Goal: Information Seeking & Learning: Understand process/instructions

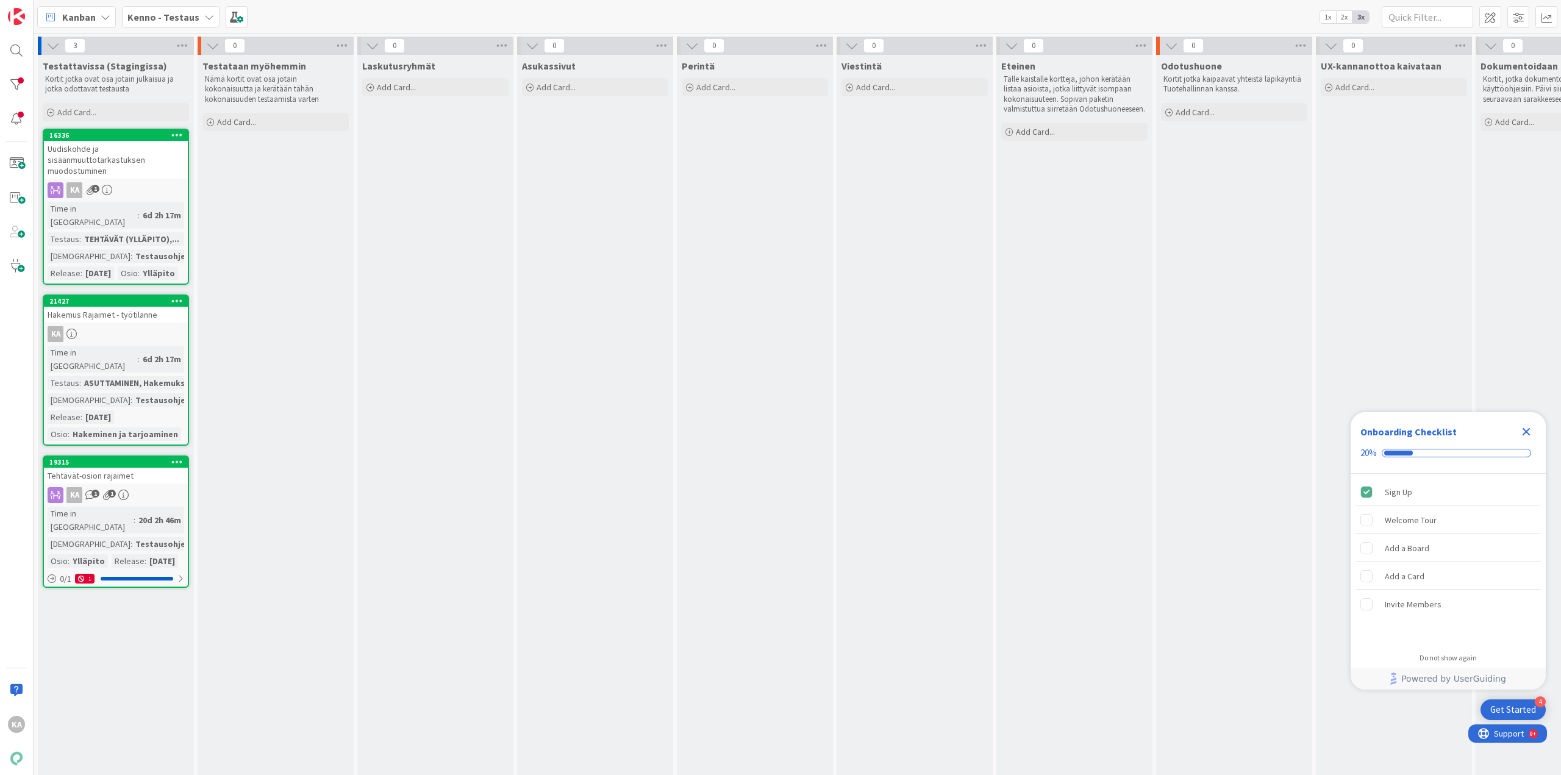
click at [107, 169] on div "Uudiskohde ja sisäänmuuttotarkastuksen muodostuminen" at bounding box center [116, 160] width 144 height 38
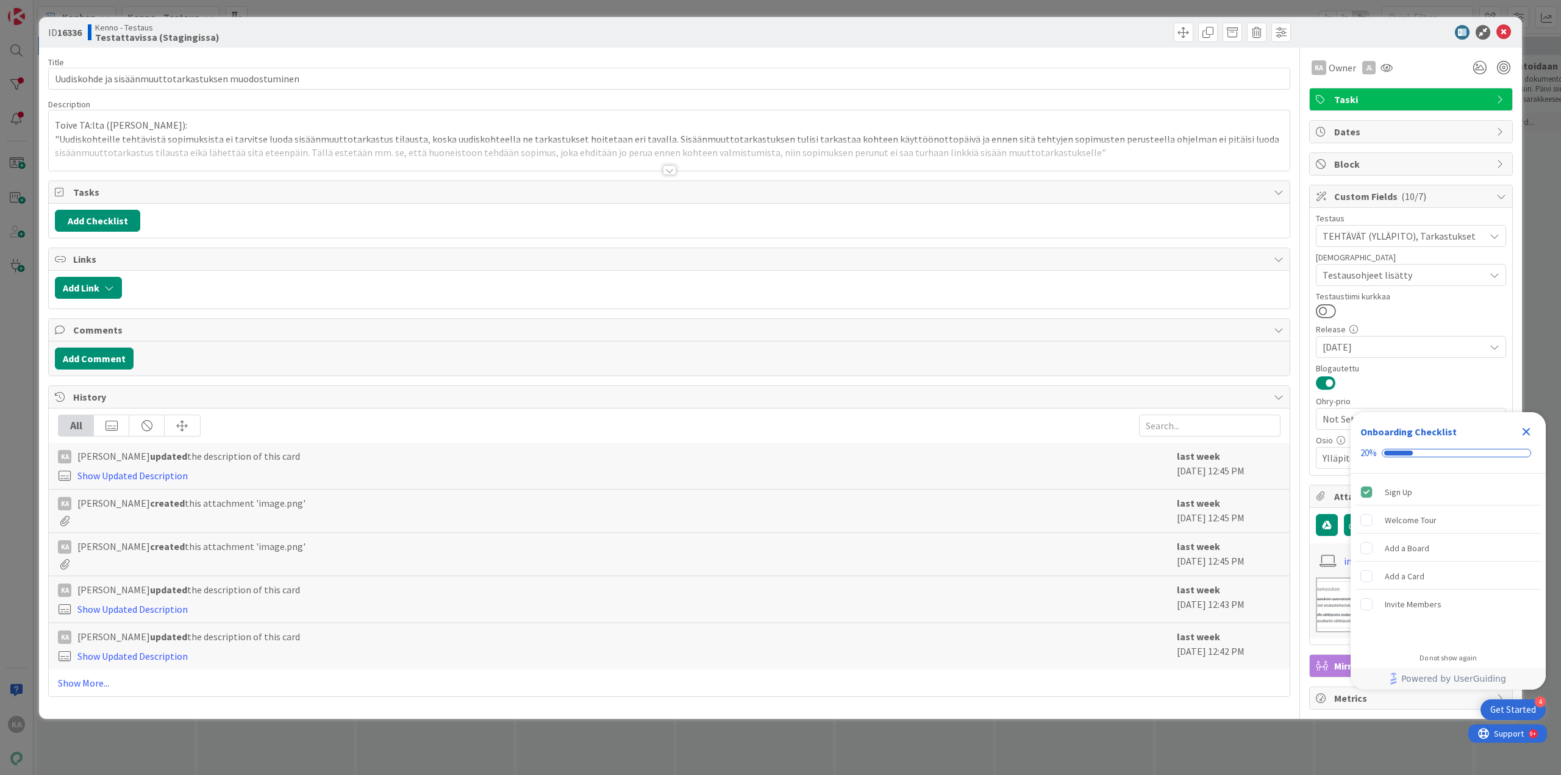
click at [666, 171] on div at bounding box center [669, 170] width 13 height 10
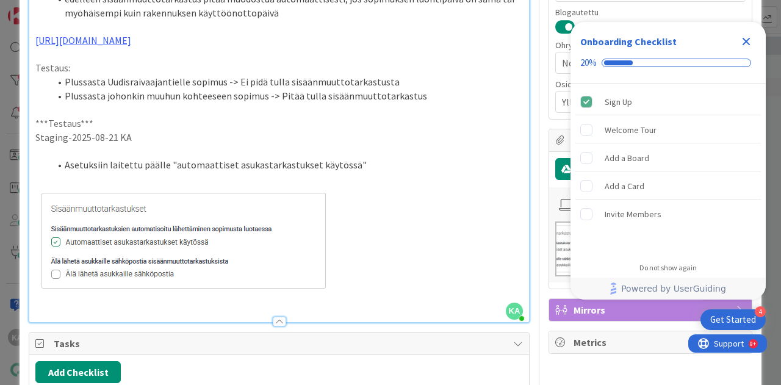
scroll to position [366, 0]
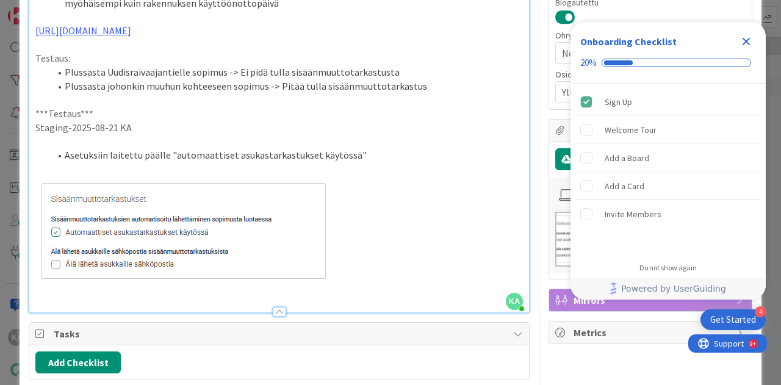
click at [362, 156] on li "Asetuksiin laitettu päälle "automaattiset asukastarkastukset käytössä"" at bounding box center [286, 155] width 473 height 14
click at [350, 240] on p at bounding box center [278, 231] width 487 height 110
click at [362, 268] on p at bounding box center [278, 231] width 487 height 110
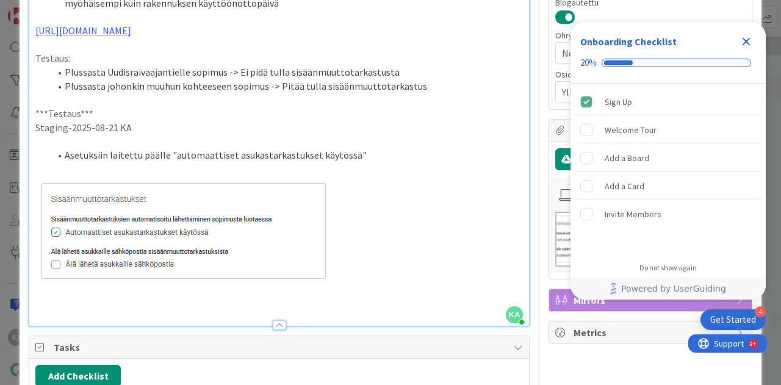
click at [107, 303] on p at bounding box center [278, 307] width 487 height 14
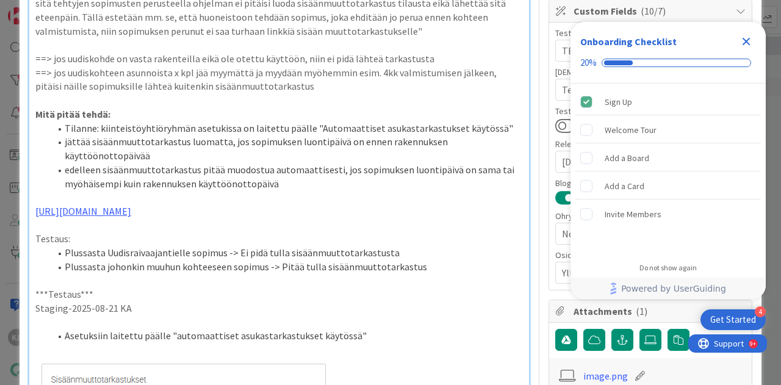
scroll to position [61, 0]
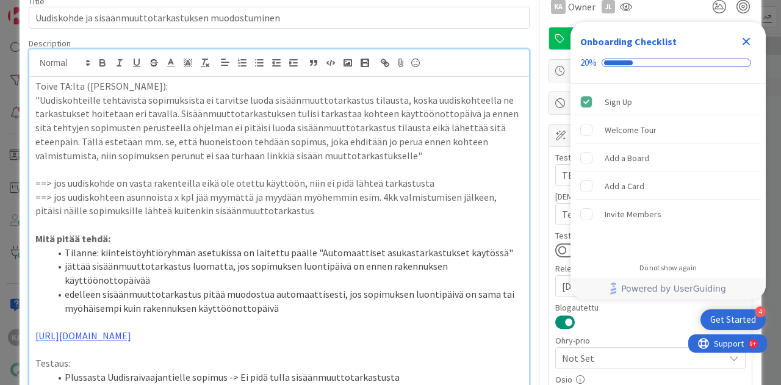
click at [164, 280] on li "jättää sisäänmuuttotarkastus luomatta, jos sopimuksen luontipäivä on ennen rake…" at bounding box center [286, 272] width 473 height 27
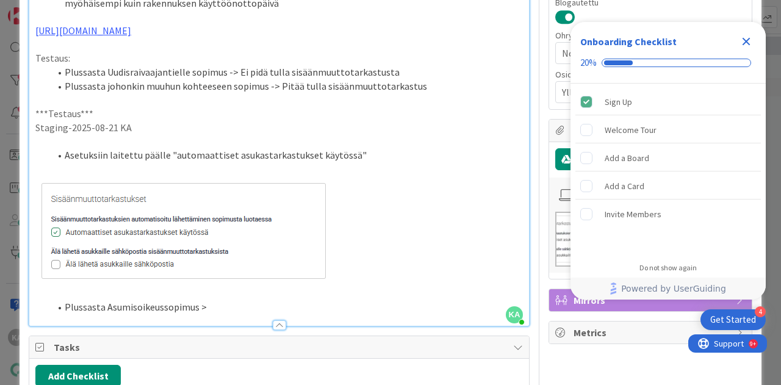
scroll to position [427, 0]
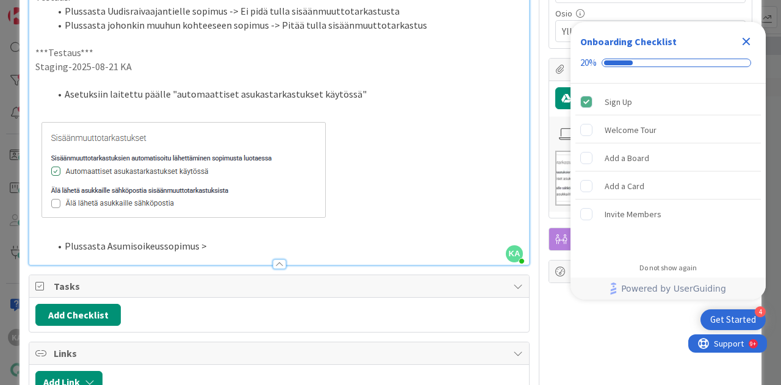
click at [213, 241] on li "Plussasta Asumisoikeussopimus >" at bounding box center [286, 246] width 473 height 14
click at [331, 239] on li "Plussasta Asumisoikeussopimus > Uudisraivaajankatu (" at bounding box center [286, 246] width 473 height 14
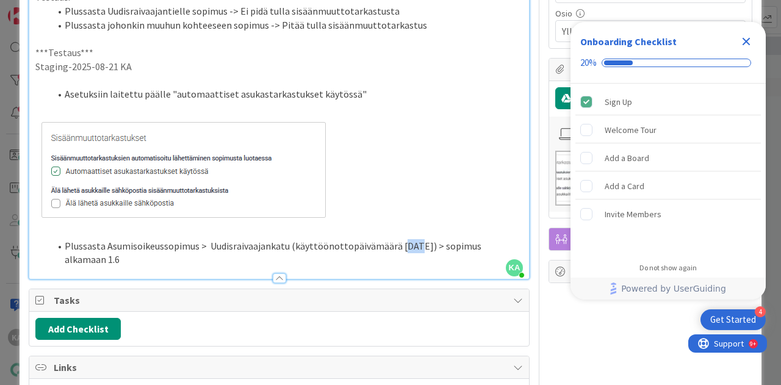
drag, startPoint x: 409, startPoint y: 245, endPoint x: 396, endPoint y: 247, distance: 12.3
click at [396, 247] on li "Plussasta Asumisoikeussopimus > Uudisraivaajankatu (käyttöönottopäivämäärä [DAT…" at bounding box center [286, 252] width 473 height 27
click at [218, 256] on li "Plussasta Asumisoikeussopimus > Uudisraivaajankatu (käyttöönottopäivämäärä [DAT…" at bounding box center [286, 252] width 473 height 27
click at [484, 243] on li "Plussasta Asumisoikeussopimus > Uudisraivaajankatu (käyttöönottopäivämäärä [DAT…" at bounding box center [286, 252] width 473 height 27
click at [309, 256] on li "Plussasta Asumisoikeussopimus > Uudisraivaajankatu (käyttöönottopäivämäärä [DAT…" at bounding box center [286, 252] width 473 height 27
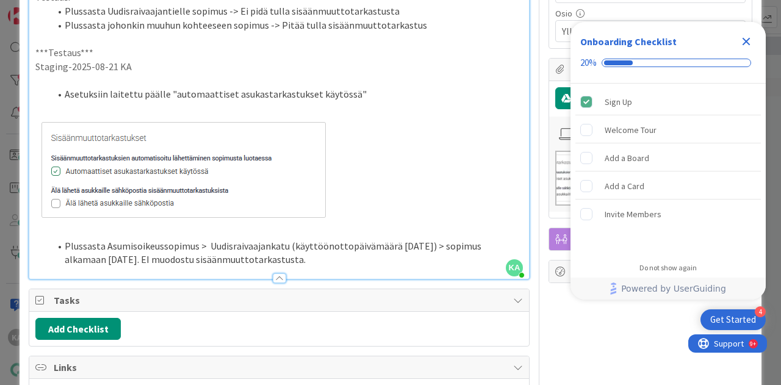
click at [144, 259] on li "Plussasta Asumisoikeussopimus > Uudisraivaajankatu (käyttöönottopäivämäärä [DAT…" at bounding box center [286, 252] width 473 height 27
click at [413, 254] on li "Plussasta Asumisoikeussopimus > Uudisraivaajankatu (käyttöönottopäivämäärä [DAT…" at bounding box center [286, 252] width 473 height 27
click at [415, 258] on li "Plussasta Asumisoikeussopimus > Uudisraivaajankatu (käyttöönottopäivämäärä [DAT…" at bounding box center [286, 252] width 473 height 27
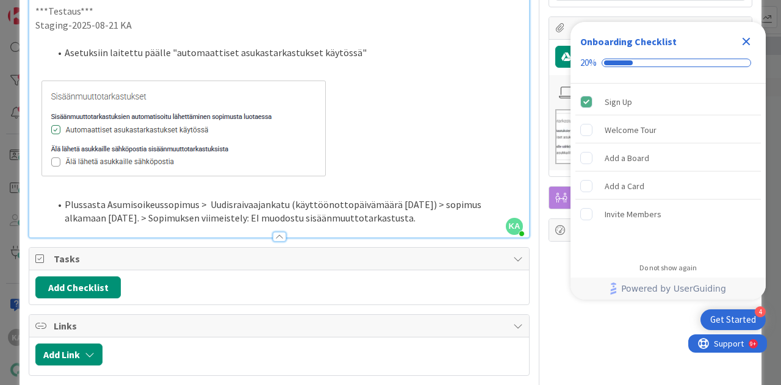
scroll to position [488, 0]
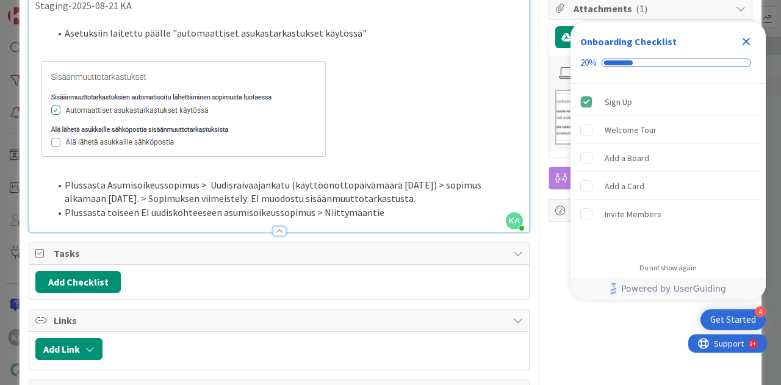
click at [376, 212] on li "Plussasta toiseen EI uudiskohteeseen asumisoikeussopimus > Niittymaantie" at bounding box center [286, 213] width 473 height 14
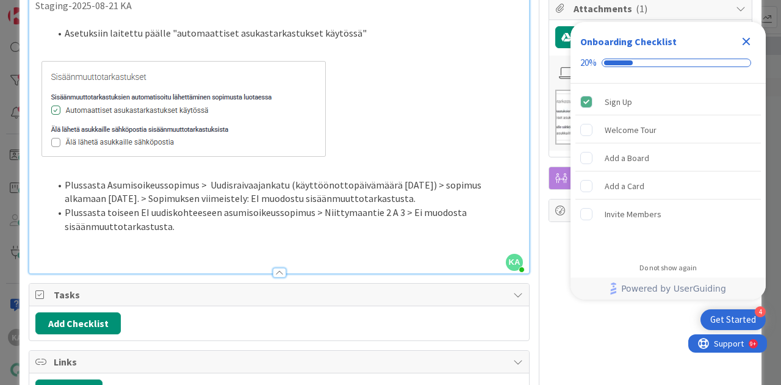
click at [248, 230] on li "Plussasta toiseen EI uudiskohteeseen asumisoikeussopimus > Niittymaantie 2 A 3 …" at bounding box center [286, 219] width 473 height 27
click at [196, 221] on li "Plussasta toiseen EI uudiskohteeseen asumisoikeussopimus > Niittymaantie 2 A 3 …" at bounding box center [286, 219] width 473 height 27
click at [199, 225] on li "Plussasta toiseen EI uudiskohteeseen asumisoikeussopimus > Niittymaantie 2 A 3 …" at bounding box center [286, 219] width 473 height 27
click at [181, 220] on li "Plussasta toiseen EI uudiskohteeseen asumisoikeussopimus > Niittymaantie 2 A 3 …" at bounding box center [286, 219] width 473 height 27
click at [181, 226] on li "Plussasta toiseen EI uudiskohteeseen asumisoikeussopimus > Niittymaantie 2 A 3 …" at bounding box center [286, 219] width 473 height 27
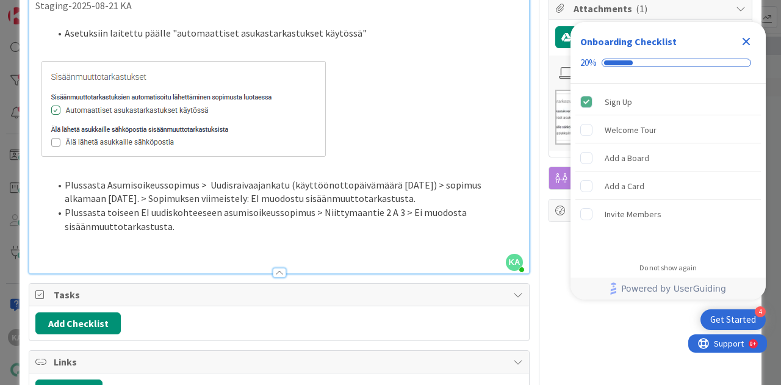
click at [173, 219] on li "Plussasta toiseen EI uudiskohteeseen asumisoikeussopimus > Niittymaantie 2 A 3 …" at bounding box center [286, 219] width 473 height 27
click at [173, 224] on li "Plussasta toiseen EI uudiskohteeseen asumisoikeussopimus > Niittymaantie 2 A 3 …" at bounding box center [286, 219] width 473 height 27
click at [184, 224] on li "Plussasta toiseen EI uudiskohteeseen asumisoikeussopimus > Niittymaantie 2 A 3 …" at bounding box center [286, 219] width 473 height 27
click at [742, 37] on icon "Close Checklist" at bounding box center [746, 41] width 15 height 15
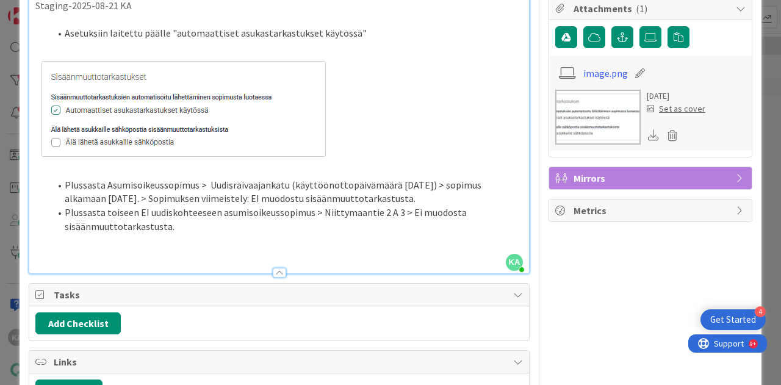
scroll to position [0, 0]
